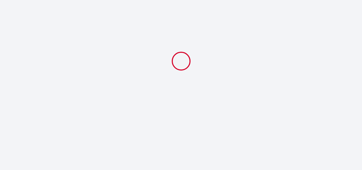
select select
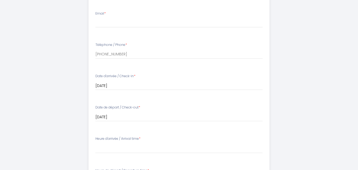
scroll to position [212, 0]
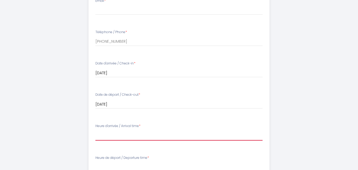
click at [106, 135] on select "16:00 16:30 17:00 17:30 18:00 18:30 19:00 19:30 20:00 20:30 21:00 21:30 22:00 2…" at bounding box center [178, 135] width 167 height 10
select select "22:30"
click at [95, 130] on select "16:00 16:30 17:00 17:30 18:00 18:30 19:00 19:30 20:00 20:30 21:00 21:30 22:00 2…" at bounding box center [178, 135] width 167 height 10
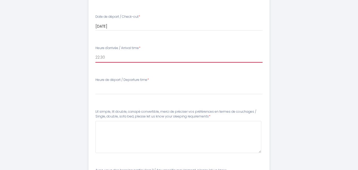
scroll to position [291, 0]
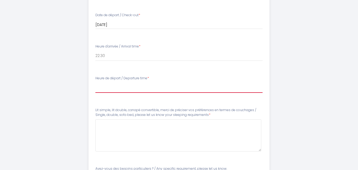
click at [139, 92] on select "00:00 00:30 01:00 01:30 02:00 02:30 03:00 03:30 04:00 04:30 05:00 05:30 06:00 0…" at bounding box center [178, 88] width 167 height 10
select select "10:00"
click at [95, 83] on select "00:00 00:30 01:00 01:30 02:00 02:30 03:00 03:30 04:00 04:30 05:00 05:30 06:00 0…" at bounding box center [178, 88] width 167 height 10
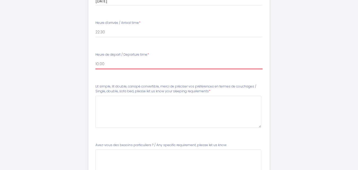
scroll to position [344, 0]
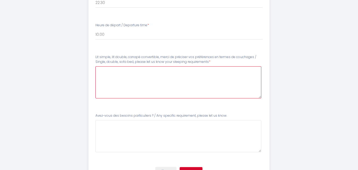
click at [105, 70] on requirements6 at bounding box center [178, 82] width 166 height 32
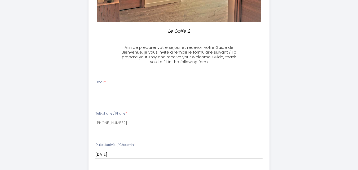
scroll to position [107, 0]
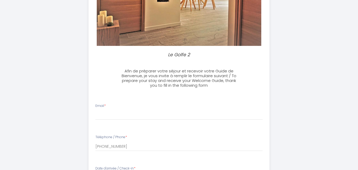
type requirements6 "double bed"
click at [126, 116] on input "Email *" at bounding box center [178, 115] width 167 height 10
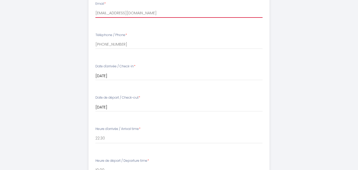
scroll to position [239, 0]
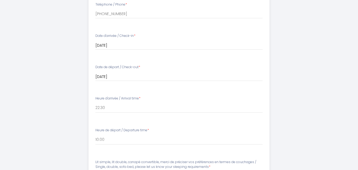
type input "[EMAIL_ADDRESS][DOMAIN_NAME]"
drag, startPoint x: 107, startPoint y: 106, endPoint x: 112, endPoint y: 106, distance: 5.3
click at [107, 106] on select "16:00 16:30 17:00 17:30 18:00 18:30 19:00 19:30 20:00 20:30 21:00 21:30 22:00 2…" at bounding box center [178, 108] width 167 height 10
click at [112, 110] on select "16:00 16:30 17:00 17:30 18:00 18:30 19:00 19:30 20:00 20:30 21:00 21:30 22:00 2…" at bounding box center [178, 108] width 167 height 10
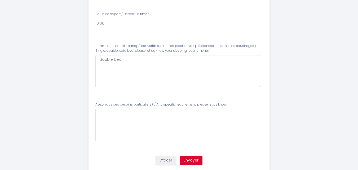
scroll to position [372, 0]
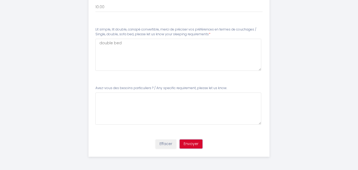
click at [186, 145] on button "Envoyer" at bounding box center [191, 143] width 23 height 9
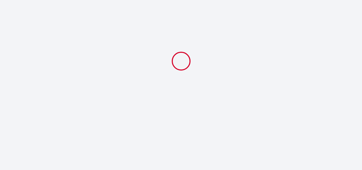
select select "22:30"
select select "10:00"
